Goal: Task Accomplishment & Management: Manage account settings

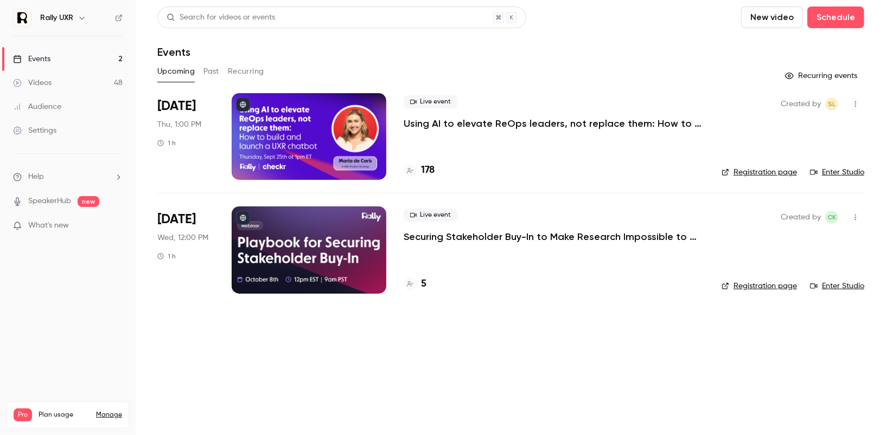
click at [210, 69] on button "Past" at bounding box center [211, 71] width 16 height 17
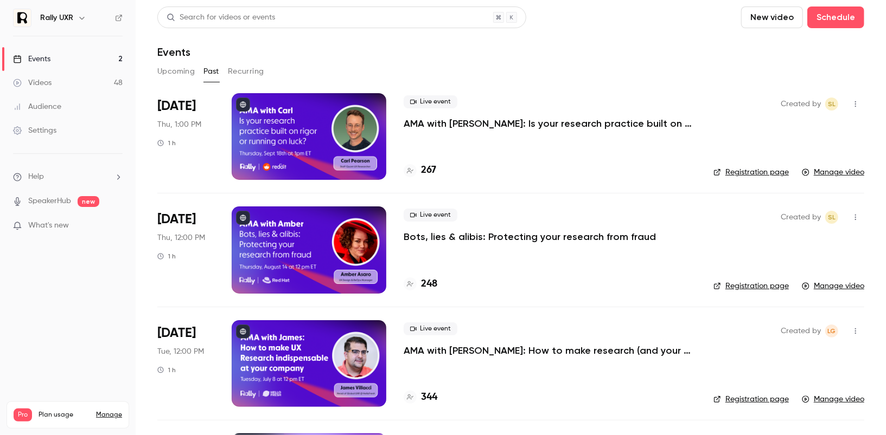
click at [466, 128] on p "AMA with [PERSON_NAME]: Is your research practice built on rigor or running on …" at bounding box center [549, 123] width 292 height 13
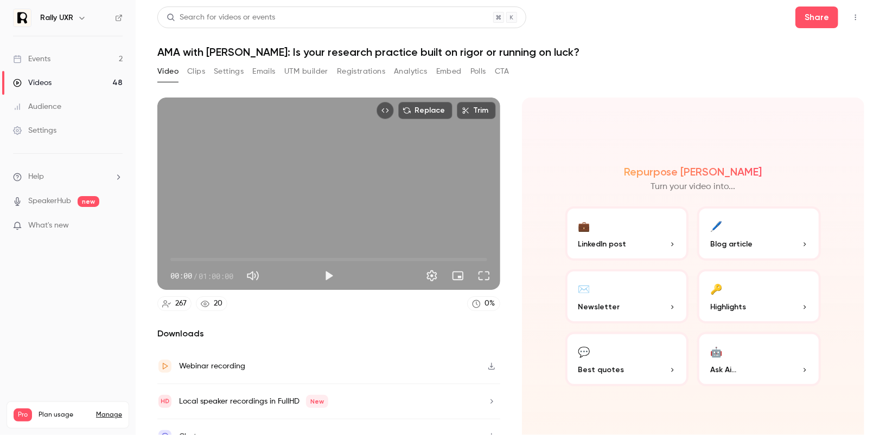
click at [344, 74] on button "Registrations" at bounding box center [361, 71] width 48 height 17
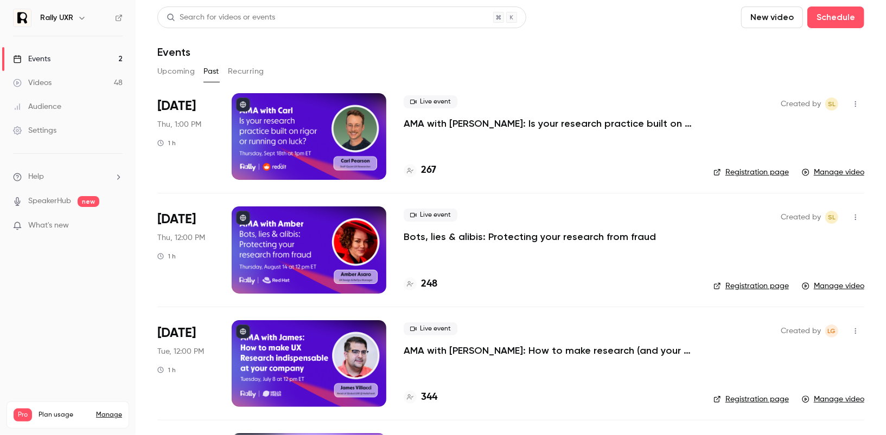
click at [182, 67] on button "Upcoming" at bounding box center [175, 71] width 37 height 17
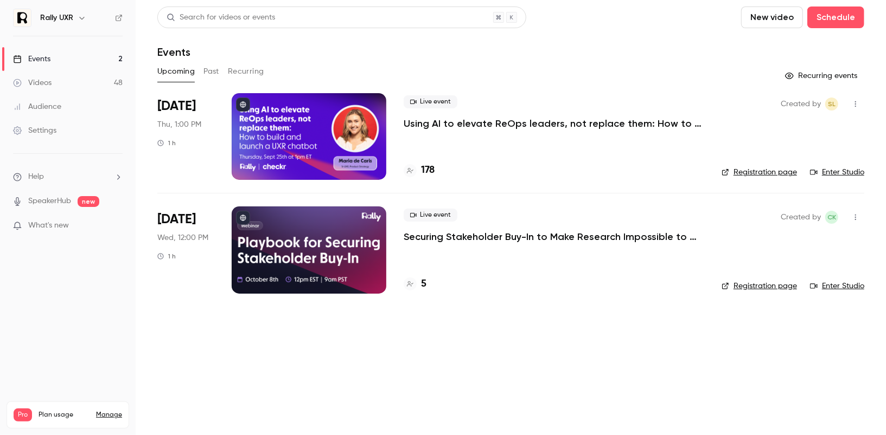
click at [486, 126] on p "Using AI to elevate ReOps leaders, not replace them: How to build and launch a …" at bounding box center [553, 123] width 300 height 13
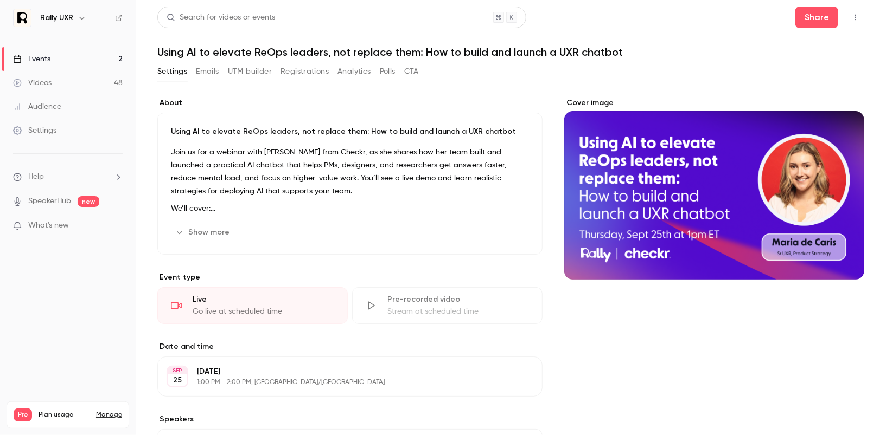
click at [312, 75] on button "Registrations" at bounding box center [304, 71] width 48 height 17
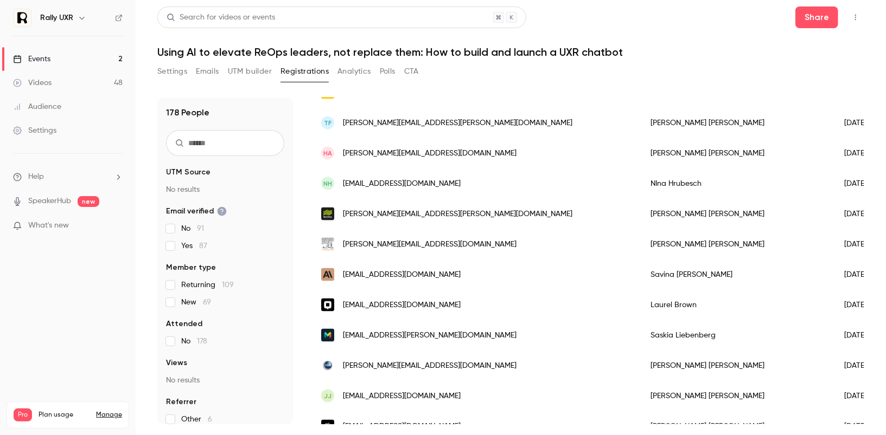
scroll to position [1036, 0]
click at [639, 309] on div "[PERSON_NAME]" at bounding box center [736, 304] width 194 height 30
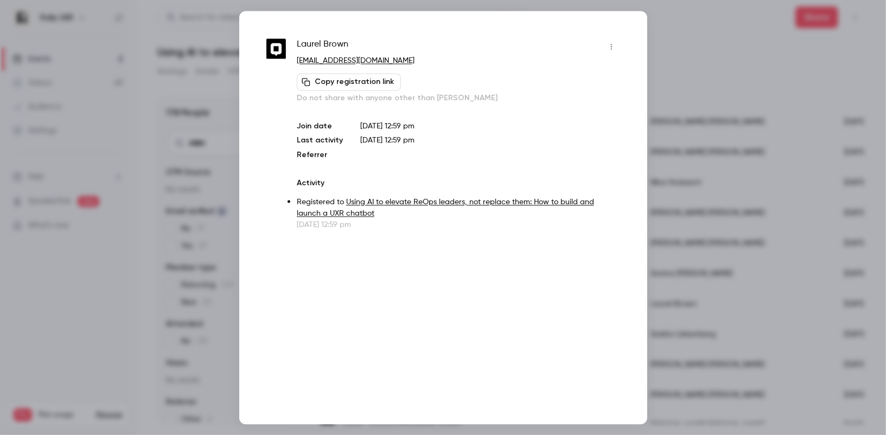
click at [718, 108] on div at bounding box center [443, 217] width 886 height 435
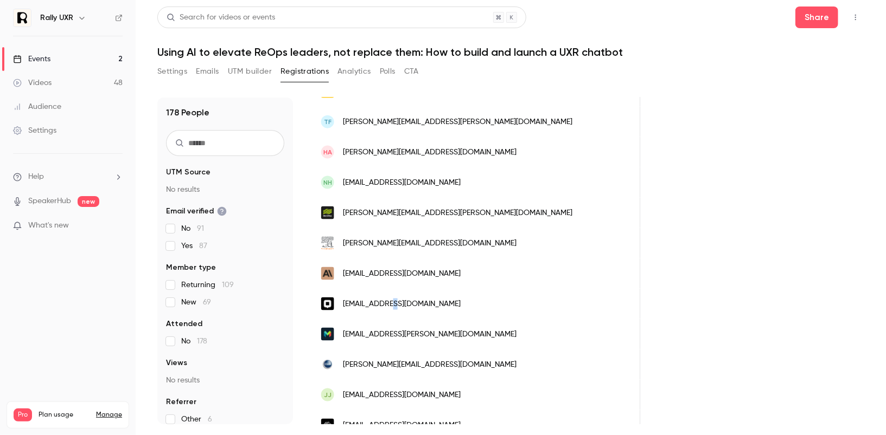
scroll to position [0, 1242]
click at [803, 306] on div "People list" at bounding box center [836, 304] width 66 height 30
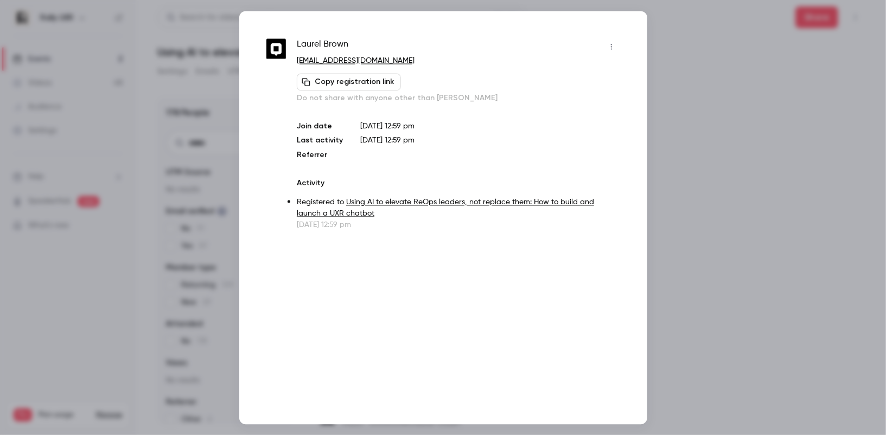
click at [615, 44] on button "button" at bounding box center [610, 46] width 17 height 17
click at [592, 76] on div "Block from all events" at bounding box center [570, 74] width 82 height 11
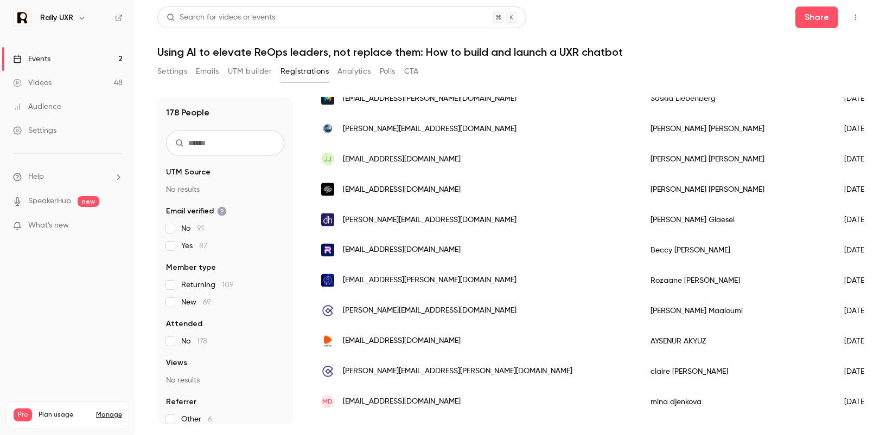
scroll to position [1297, 0]
